Goal: Task Accomplishment & Management: Manage account settings

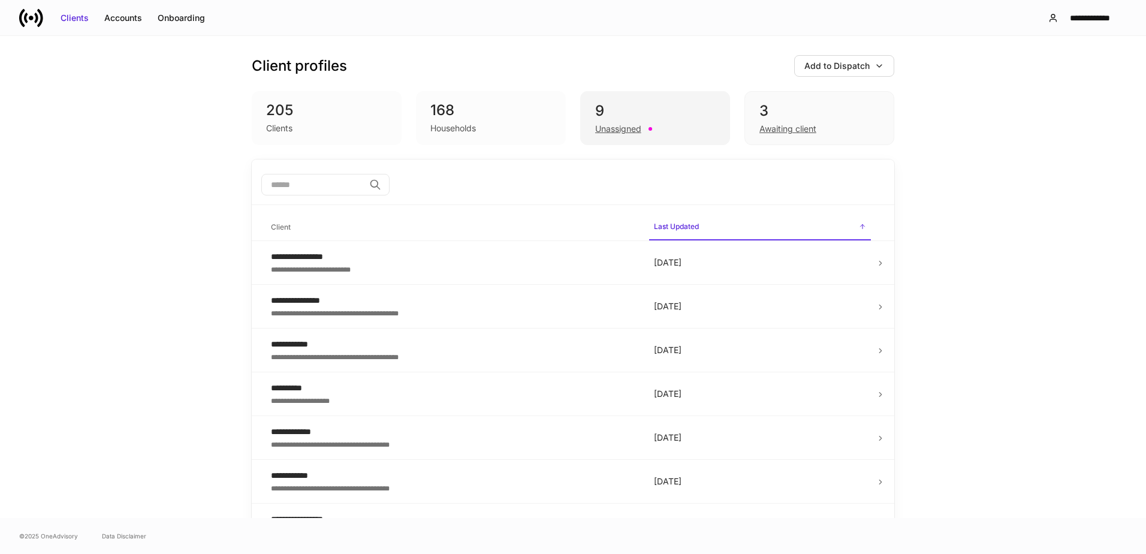
click at [626, 117] on div "9" at bounding box center [655, 110] width 120 height 19
